Goal: Find specific page/section: Find specific page/section

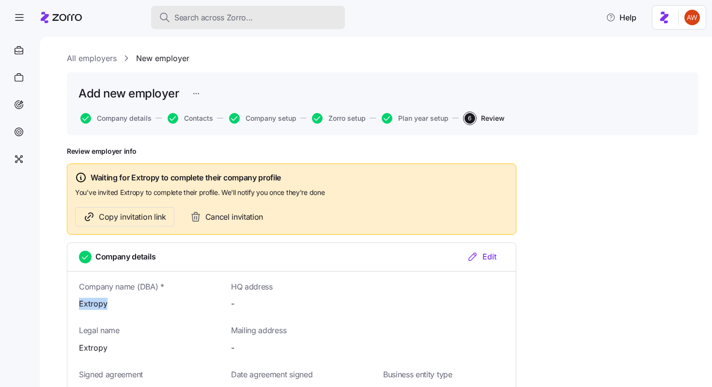
click at [185, 15] on span "Search across Zorro..." at bounding box center [213, 18] width 78 height 12
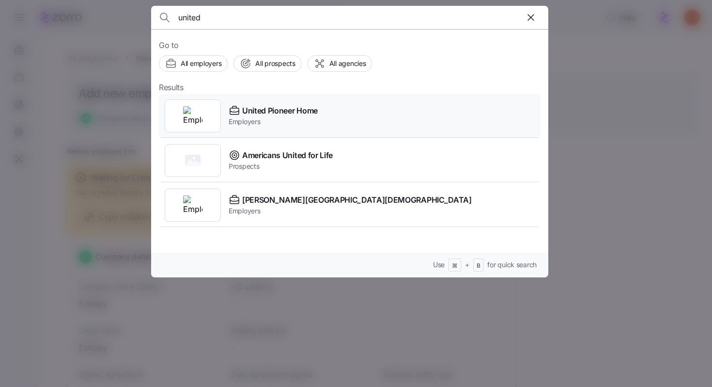
type input "united"
click at [281, 108] on span "United Pioneer Home" at bounding box center [280, 111] width 76 height 12
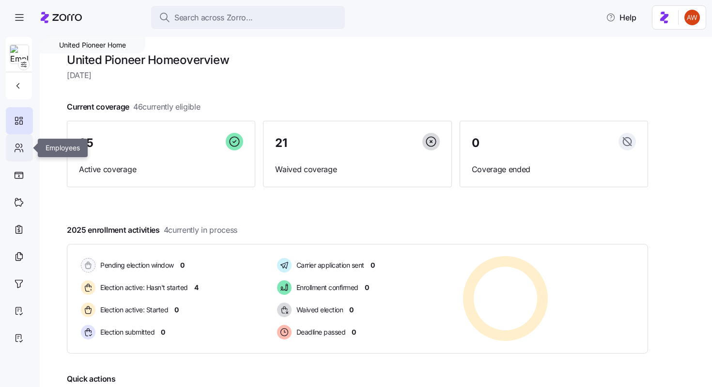
click at [20, 147] on icon at bounding box center [19, 148] width 11 height 12
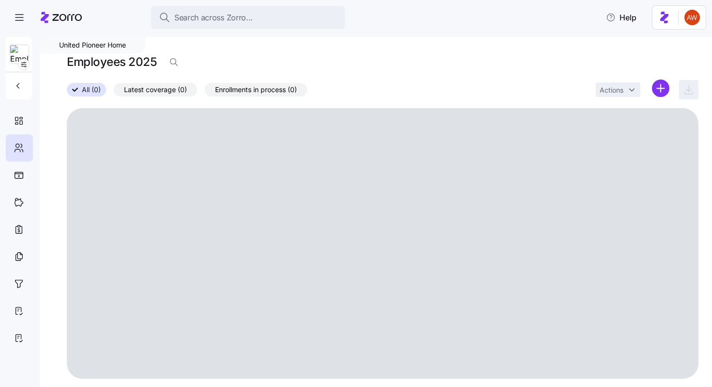
click at [670, 90] on div "Actions" at bounding box center [647, 89] width 103 height 21
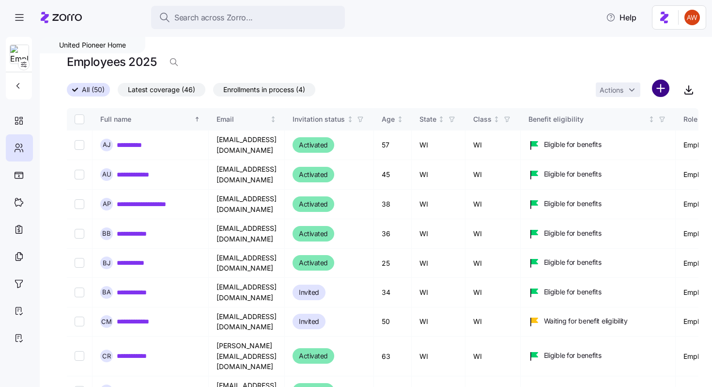
click at [664, 87] on html "**********" at bounding box center [356, 190] width 712 height 381
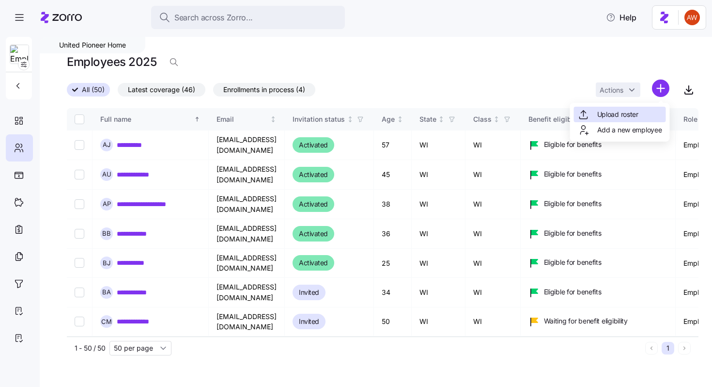
click at [634, 118] on span "Upload roster" at bounding box center [617, 115] width 41 height 10
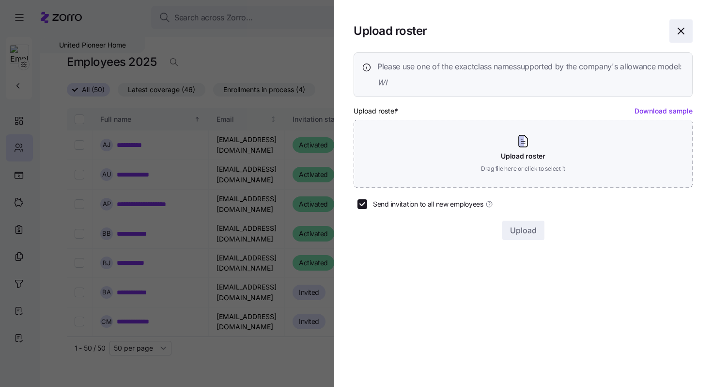
click at [679, 34] on icon "button" at bounding box center [681, 31] width 12 height 12
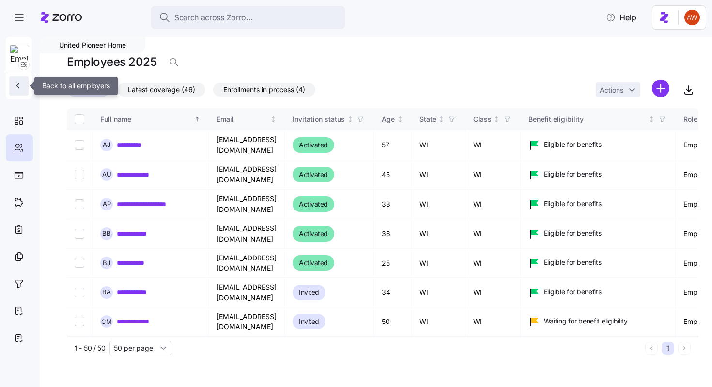
click at [20, 83] on icon "button" at bounding box center [18, 86] width 10 height 10
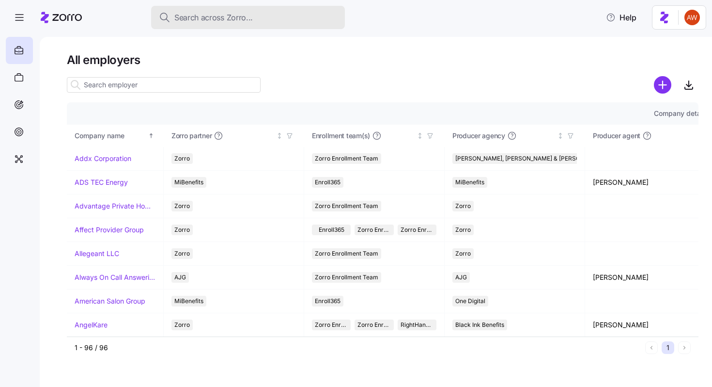
click at [201, 16] on span "Search across Zorro..." at bounding box center [213, 18] width 78 height 12
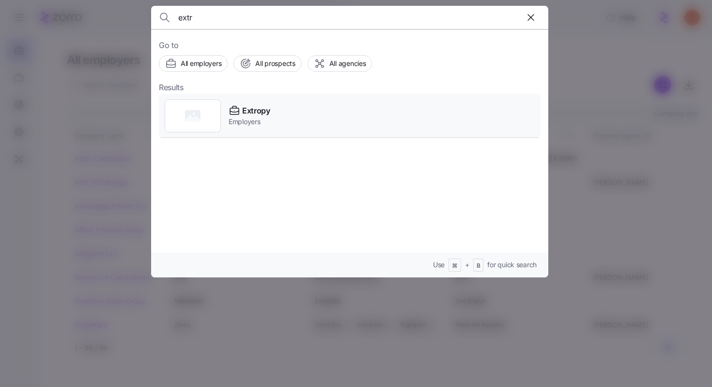
type input "extr"
click at [237, 113] on icon at bounding box center [234, 111] width 9 height 6
